Goal: Task Accomplishment & Management: Manage account settings

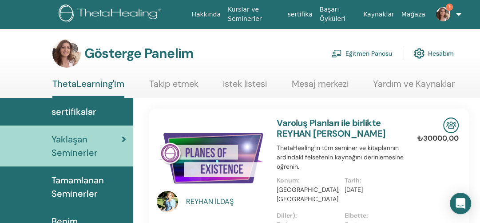
click at [364, 53] on font "Eğitmen Panosu" at bounding box center [369, 54] width 47 height 8
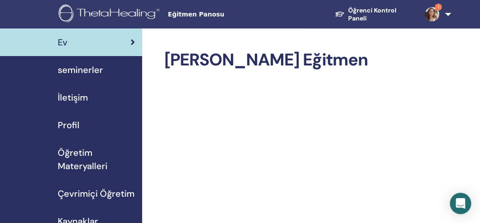
click at [74, 67] on span "seminerler" at bounding box center [80, 69] width 45 height 13
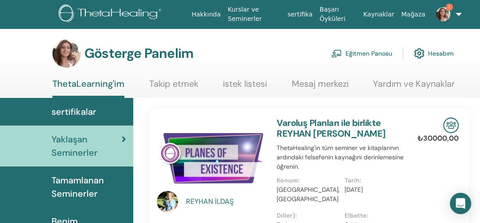
click at [367, 51] on font "Eğitmen Panosu" at bounding box center [369, 54] width 47 height 8
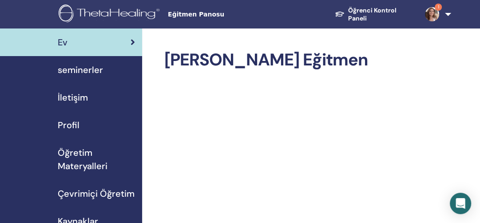
click at [79, 70] on span "seminerler" at bounding box center [80, 69] width 45 height 13
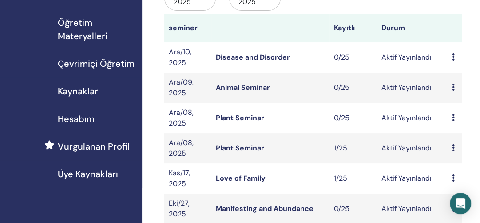
scroll to position [115, 0]
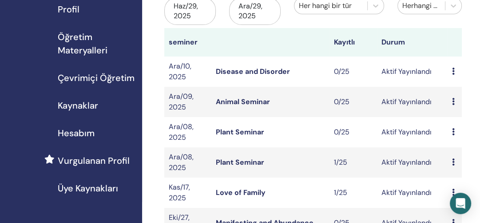
click at [454, 128] on icon at bounding box center [453, 131] width 3 height 7
click at [455, 174] on p "İptal" at bounding box center [465, 176] width 40 height 11
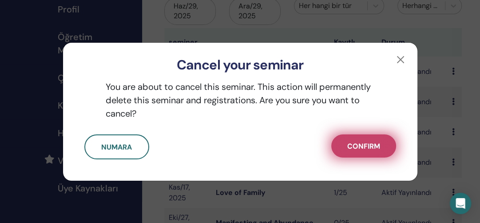
click at [354, 144] on span "Confirm" at bounding box center [363, 145] width 33 height 9
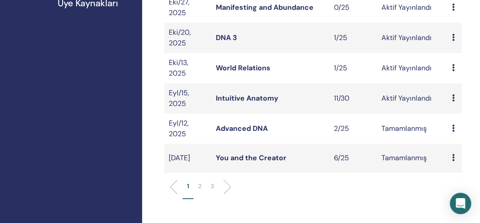
scroll to position [304, 0]
